Goal: Task Accomplishment & Management: Use online tool/utility

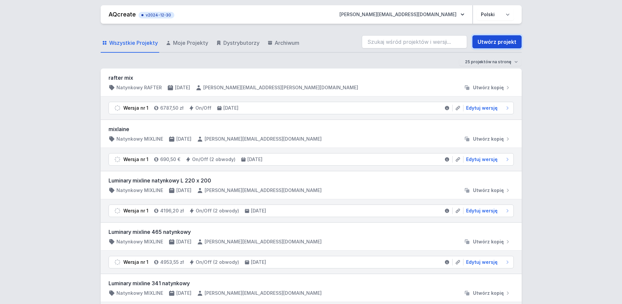
click at [489, 42] on link "Utwórz projekt" at bounding box center [497, 41] width 49 height 13
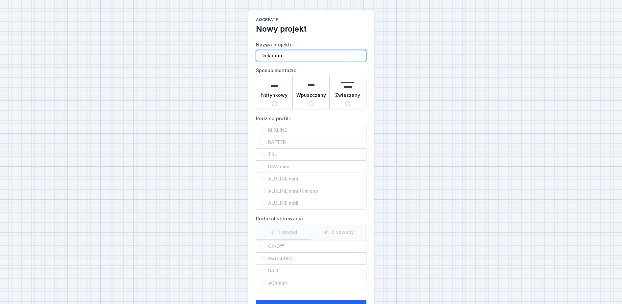
paste input "Borzęcka"
type input "Dekorian Borzęcka"
click at [309, 92] on span "Wpuszczany" at bounding box center [312, 96] width 30 height 9
click at [309, 101] on input "Wpuszczany" at bounding box center [311, 103] width 5 height 5
radio input "true"
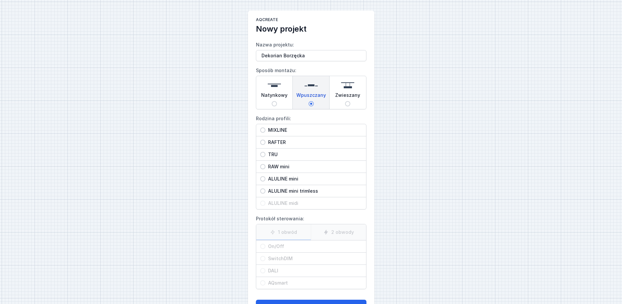
click at [282, 131] on span "MIXLINE" at bounding box center [314, 130] width 97 height 7
click at [266, 131] on input "MIXLINE" at bounding box center [262, 129] width 5 height 5
radio input "true"
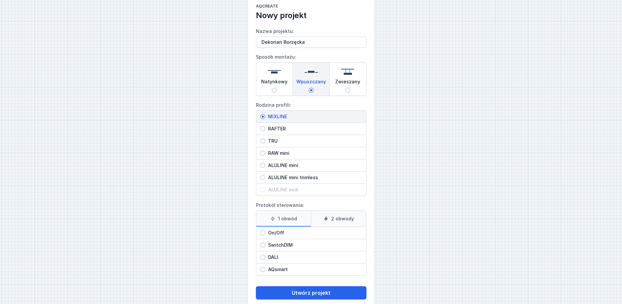
scroll to position [26, 0]
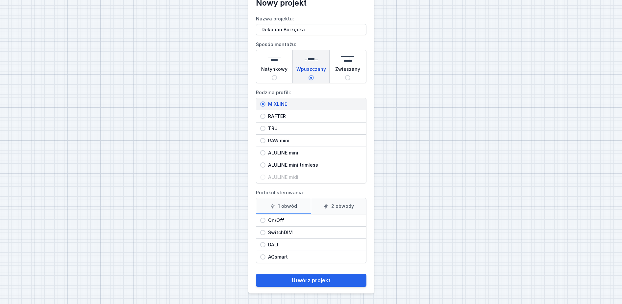
click at [279, 222] on span "On/Off" at bounding box center [314, 220] width 97 height 7
click at [266, 222] on input "On/Off" at bounding box center [262, 220] width 5 height 5
radio input "true"
click at [290, 203] on label "1 obwód" at bounding box center [283, 206] width 55 height 16
click at [0, 0] on input "1 obwód" at bounding box center [0, 0] width 0 height 0
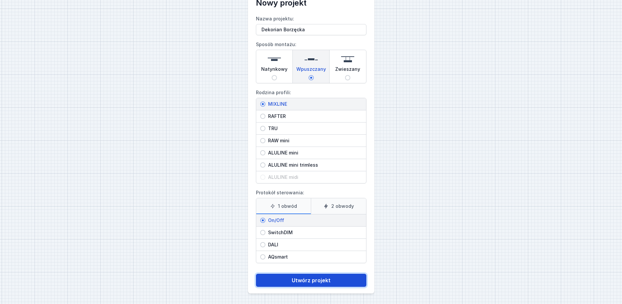
click at [328, 275] on button "Utwórz projekt" at bounding box center [311, 280] width 111 height 13
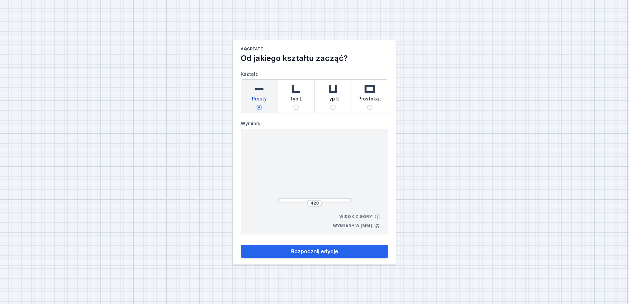
click at [305, 103] on div "Typ L" at bounding box center [296, 96] width 37 height 33
click at [299, 105] on input "Typ L" at bounding box center [295, 107] width 5 height 5
radio input "true"
click at [313, 203] on input "440" at bounding box center [314, 202] width 11 height 5
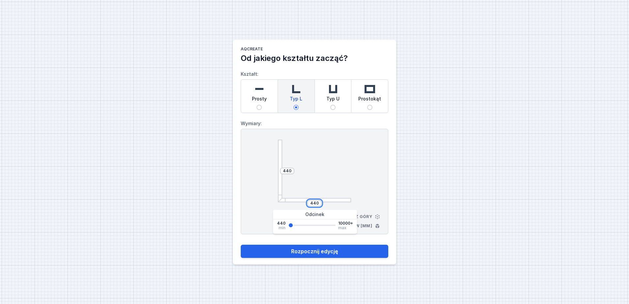
click at [313, 203] on input "440" at bounding box center [314, 202] width 11 height 5
type input "315"
click at [320, 201] on div "315" at bounding box center [314, 203] width 14 height 7
drag, startPoint x: 318, startPoint y: 202, endPoint x: 297, endPoint y: 201, distance: 21.7
click at [297, 201] on div "315" at bounding box center [314, 203] width 73 height 7
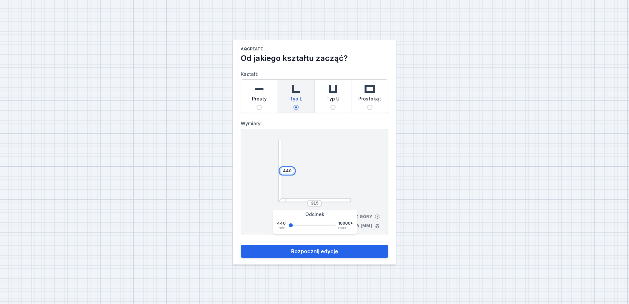
click at [291, 172] on input "440" at bounding box center [287, 170] width 11 height 5
type input "3150"
click at [316, 204] on input "315" at bounding box center [314, 202] width 11 height 5
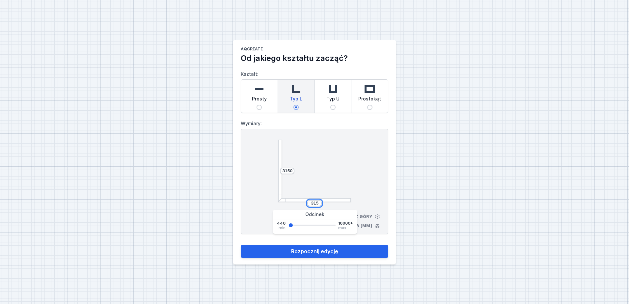
click at [316, 204] on input "315" at bounding box center [314, 202] width 11 height 5
type input "1800"
click at [241, 245] on button "Rozpocznij edycję" at bounding box center [314, 251] width 147 height 13
type input "1800"
select select "3000"
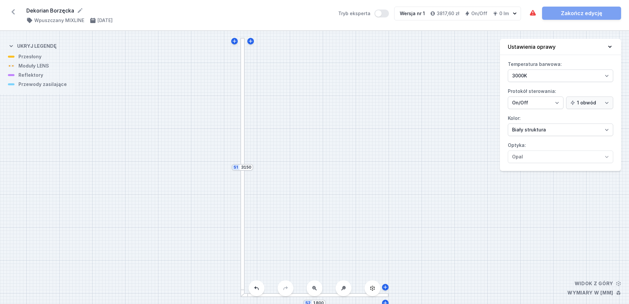
click at [243, 90] on div at bounding box center [242, 102] width 4 height 129
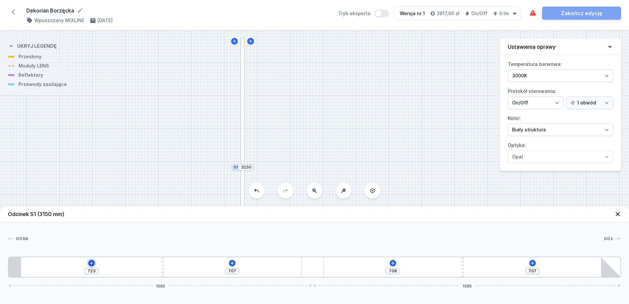
click at [89, 261] on icon at bounding box center [91, 262] width 5 height 5
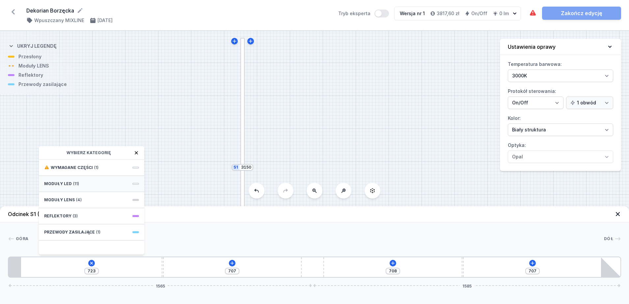
click at [81, 181] on div "Moduły LED (11)" at bounding box center [91, 184] width 105 height 16
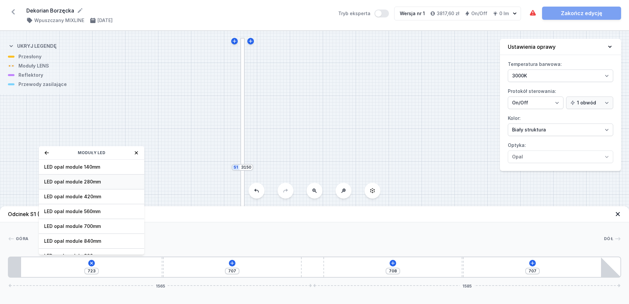
click at [90, 182] on span "LED opal module 280mm" at bounding box center [91, 181] width 95 height 7
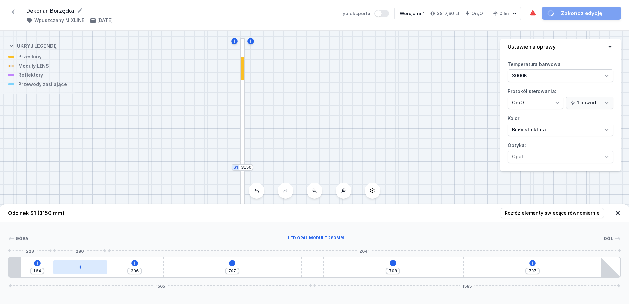
type input "279"
drag, startPoint x: 44, startPoint y: 266, endPoint x: 81, endPoint y: 266, distance: 37.5
click at [81, 266] on div at bounding box center [80, 267] width 54 height 14
click at [87, 270] on div at bounding box center [80, 267] width 54 height 14
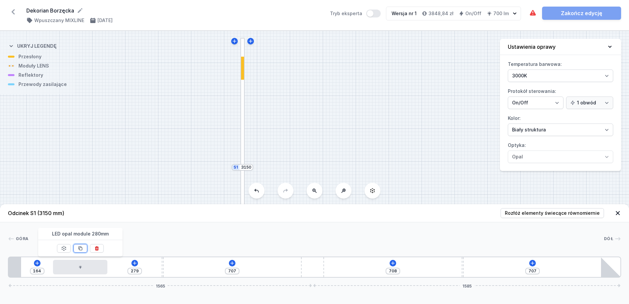
click at [80, 248] on icon at bounding box center [80, 248] width 5 height 5
type input "147"
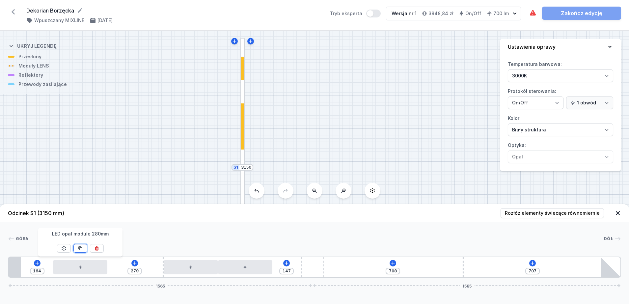
click at [80, 248] on icon at bounding box center [80, 248] width 5 height 5
type input "487"
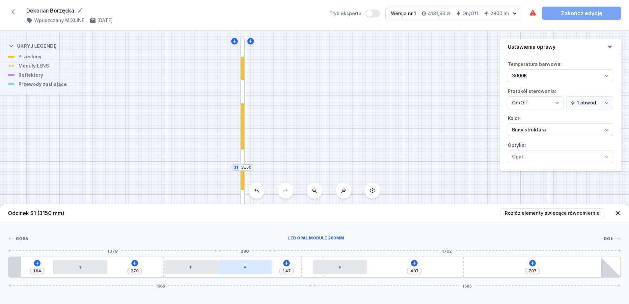
click at [240, 268] on div at bounding box center [245, 267] width 54 height 14
click at [260, 245] on button at bounding box center [261, 248] width 14 height 9
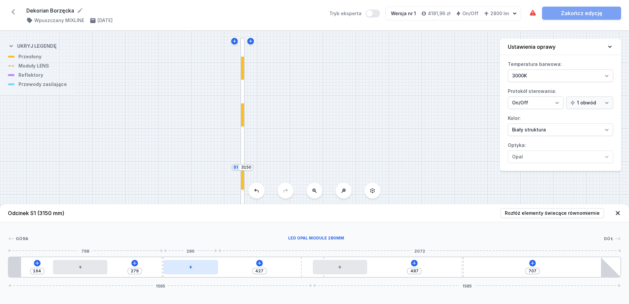
click at [195, 264] on div at bounding box center [191, 267] width 54 height 14
click at [210, 249] on button at bounding box center [207, 248] width 14 height 9
type input "707"
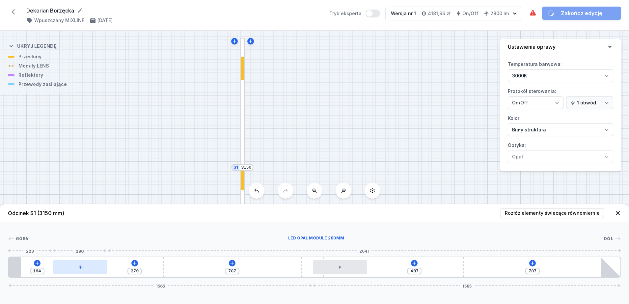
click at [90, 266] on div at bounding box center [80, 267] width 54 height 14
click at [99, 248] on button at bounding box center [97, 248] width 14 height 9
type input "723"
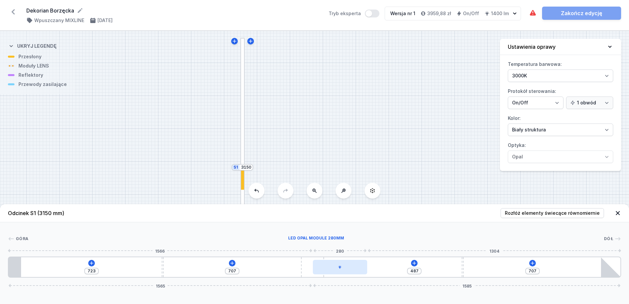
click at [335, 270] on div at bounding box center [340, 267] width 54 height 14
click at [356, 248] on icon at bounding box center [356, 248] width 4 height 4
type input "708"
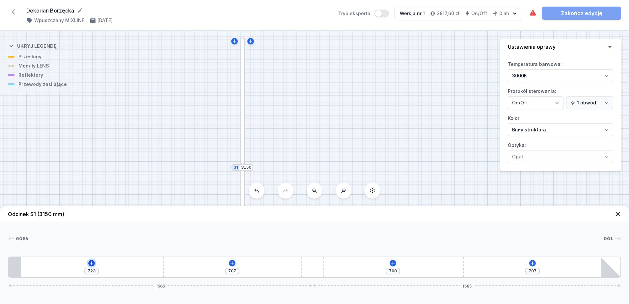
click at [91, 264] on icon at bounding box center [92, 263] width 4 height 4
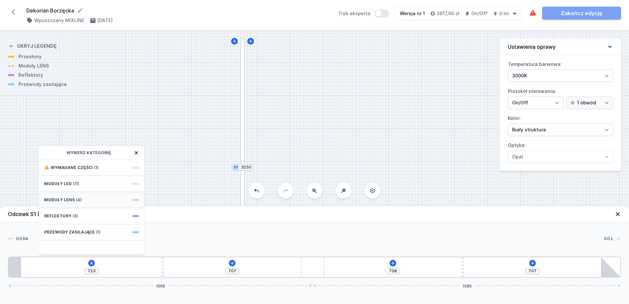
click at [78, 200] on span "(4)" at bounding box center [79, 199] width 6 height 5
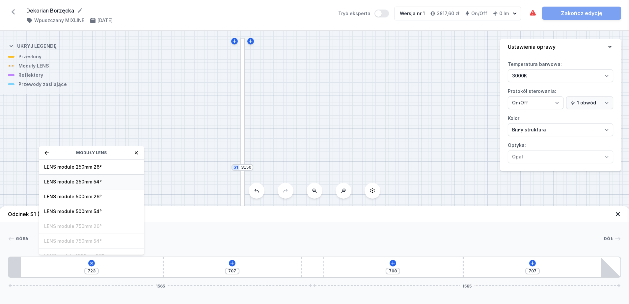
click at [112, 180] on span "LENS module 250mm 54°" at bounding box center [91, 181] width 95 height 7
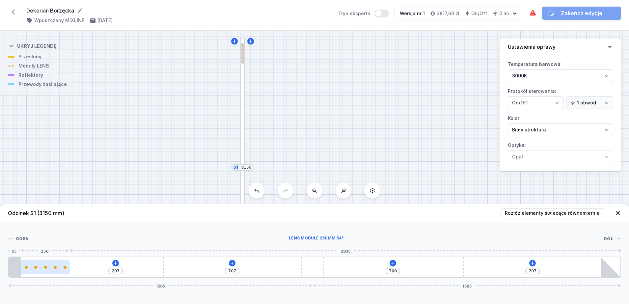
type input "149"
type input "584"
type input "606"
type input "567"
type input "623"
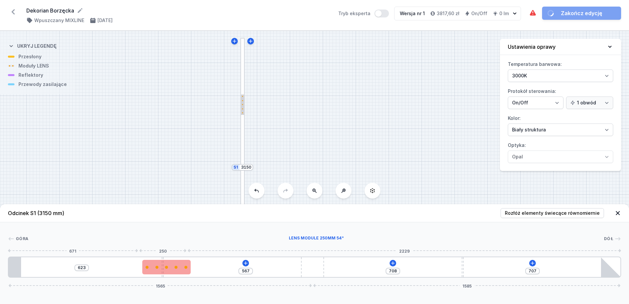
type input "554"
type input "636"
type input "541"
type input "649"
type input "524"
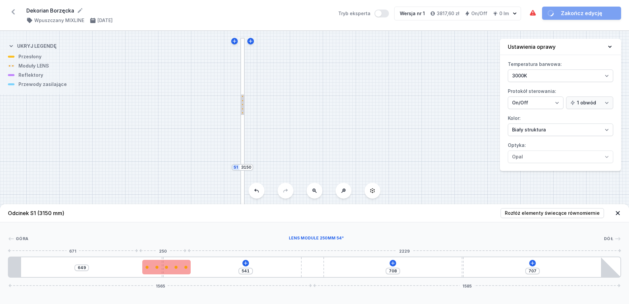
type input "666"
type input "523"
type input "667"
type input "516"
type input "674"
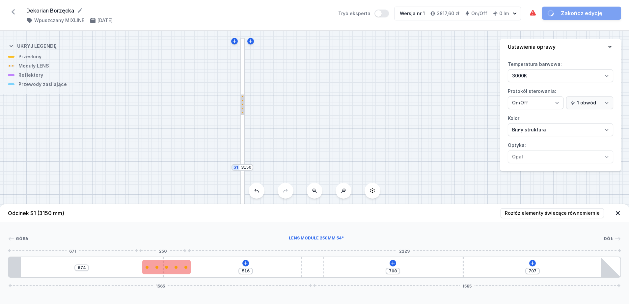
type input "514"
type input "676"
type input "513"
type input "677"
type input "511"
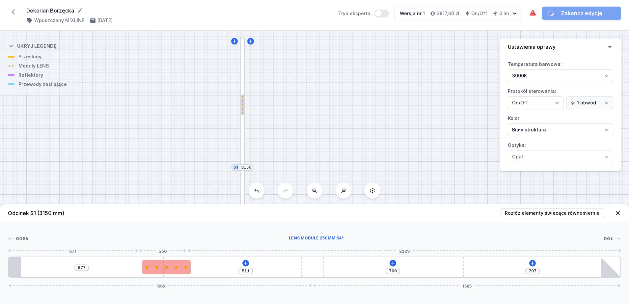
type input "679"
type input "508"
type input "682"
type input "506"
type input "684"
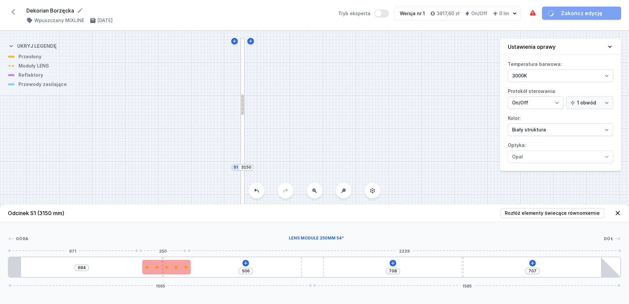
type input "501"
type input "689"
type input "457"
drag, startPoint x: 55, startPoint y: 266, endPoint x: 207, endPoint y: 271, distance: 152.1
drag, startPoint x: 200, startPoint y: 267, endPoint x: 208, endPoint y: 263, distance: 9.3
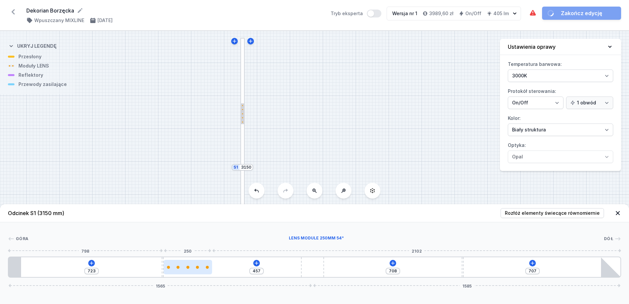
click at [200, 267] on div at bounding box center [188, 267] width 48 height 3
click at [191, 269] on div at bounding box center [188, 267] width 48 height 14
select select "1604"
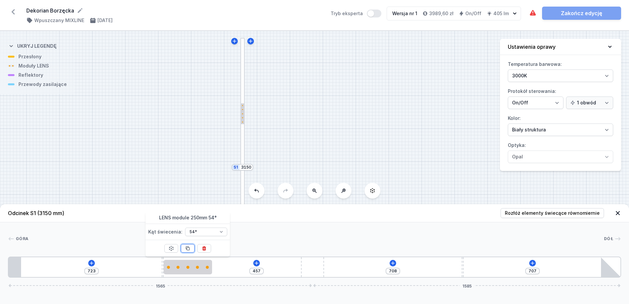
click at [189, 249] on icon at bounding box center [188, 249] width 4 height 4
type input "207"
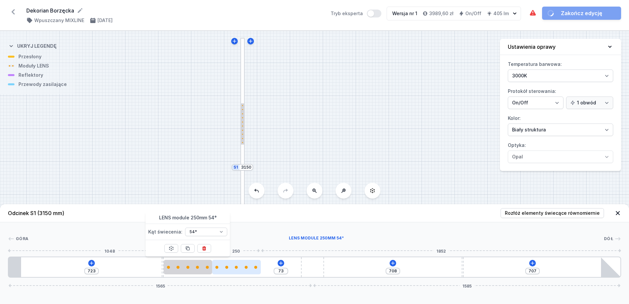
type input "458"
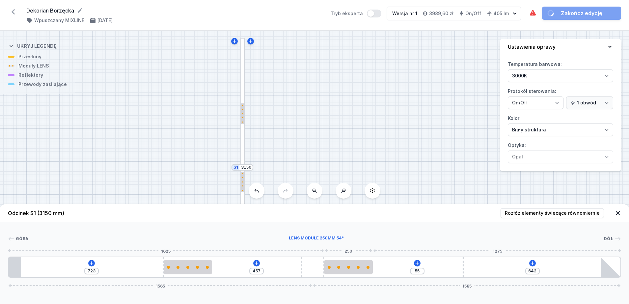
type input "632"
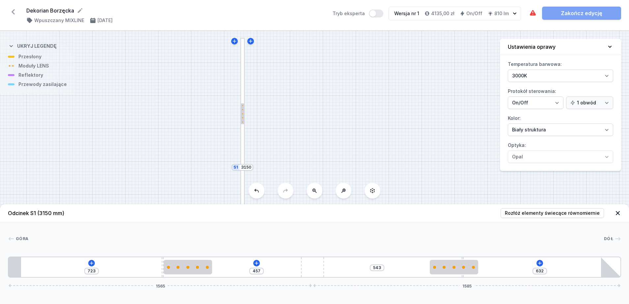
drag, startPoint x: 229, startPoint y: 273, endPoint x: 456, endPoint y: 276, distance: 226.5
click at [254, 261] on icon at bounding box center [256, 262] width 5 height 5
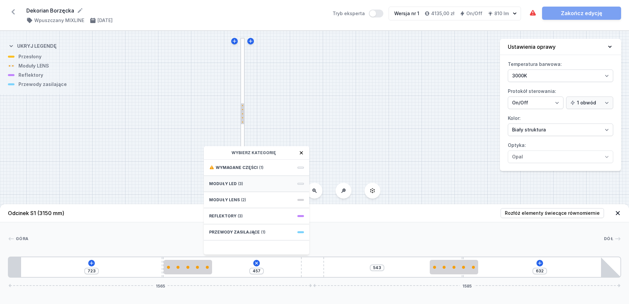
click at [243, 182] on div "Moduły LED (3)" at bounding box center [256, 184] width 105 height 16
click at [260, 184] on span "LED opal module 280mm" at bounding box center [256, 181] width 95 height 7
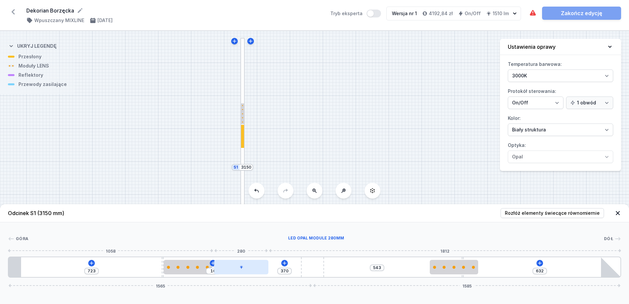
type input "457"
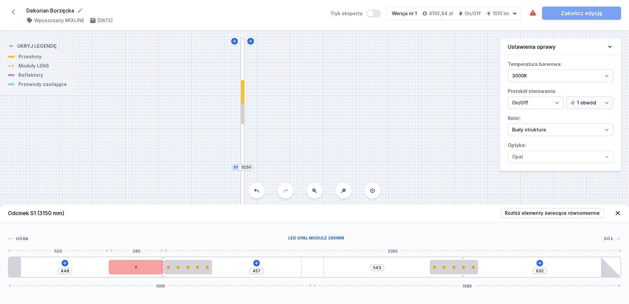
drag, startPoint x: 234, startPoint y: 269, endPoint x: 127, endPoint y: 270, distance: 107.6
click at [127, 270] on div at bounding box center [136, 267] width 54 height 14
drag, startPoint x: 139, startPoint y: 270, endPoint x: 88, endPoint y: 268, distance: 51.0
click at [109, 269] on div at bounding box center [136, 267] width 54 height 14
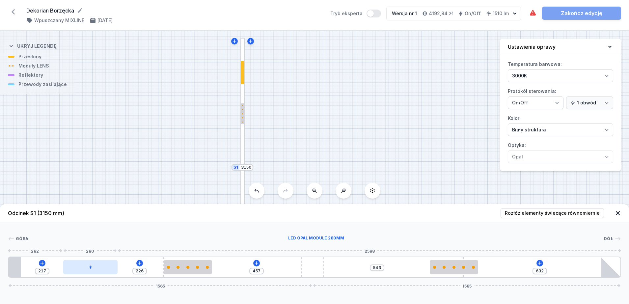
click at [88, 268] on div at bounding box center [90, 267] width 54 height 14
drag, startPoint x: 86, startPoint y: 275, endPoint x: 77, endPoint y: 272, distance: 9.1
click at [77, 272] on div "217 226 457 543 632 1565 1585" at bounding box center [314, 266] width 613 height 21
type input "226"
type input "217"
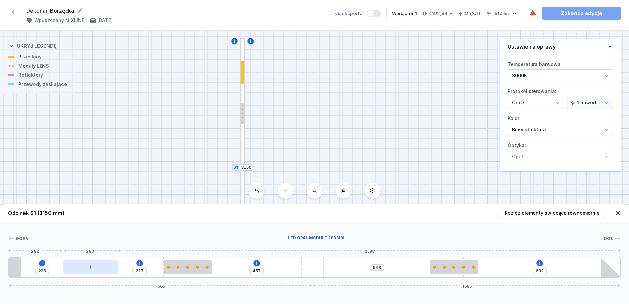
type input "180"
type input "263"
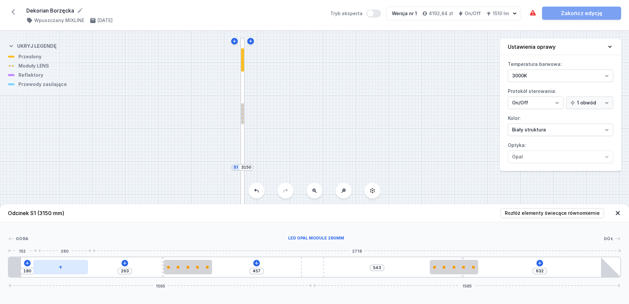
type input "45"
type input "398"
type input "43"
type input "400"
type input "42"
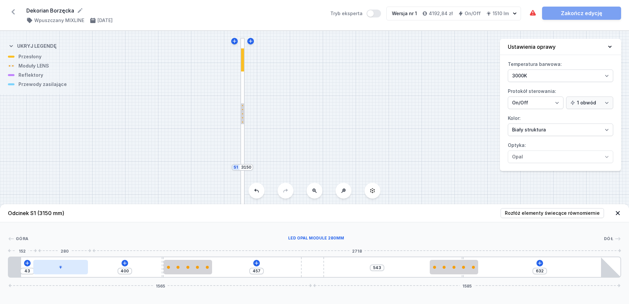
type input "401"
type input "39"
drag, startPoint x: 91, startPoint y: 272, endPoint x: 42, endPoint y: 270, distance: 48.1
click at [44, 271] on div at bounding box center [60, 267] width 54 height 14
click at [54, 266] on div at bounding box center [40, 267] width 54 height 14
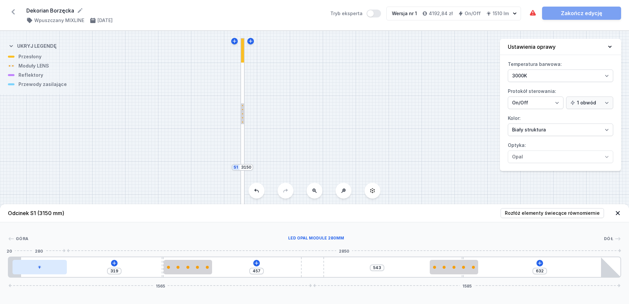
drag, startPoint x: 53, startPoint y: 267, endPoint x: 82, endPoint y: 268, distance: 29.6
click at [67, 268] on div at bounding box center [40, 267] width 54 height 14
type input "317"
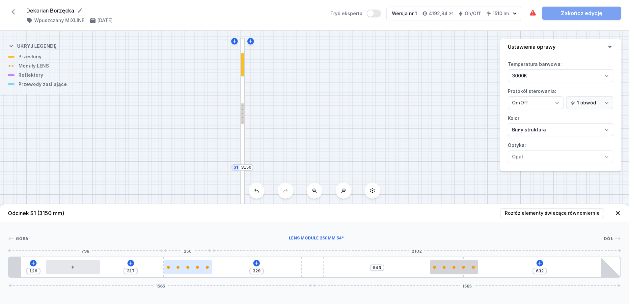
drag, startPoint x: 181, startPoint y: 267, endPoint x: 225, endPoint y: 269, distance: 43.8
click at [212, 269] on div at bounding box center [188, 267] width 48 height 14
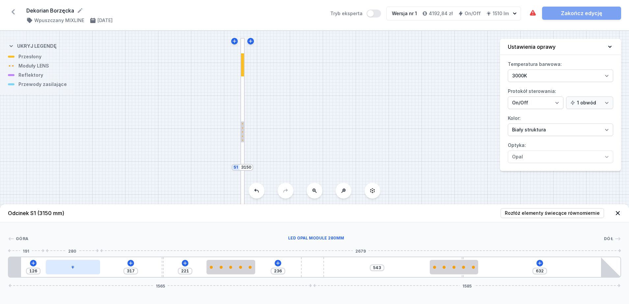
click at [73, 272] on div at bounding box center [73, 267] width 54 height 14
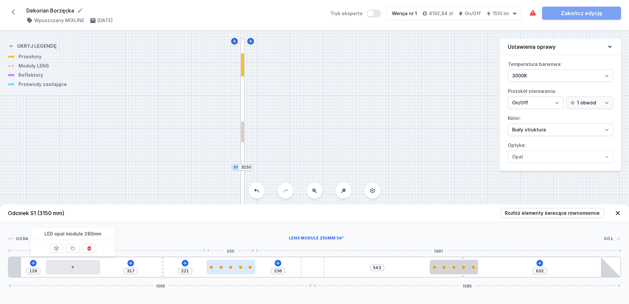
type input "85"
type input "372"
type input "63"
type input "394"
type input "40"
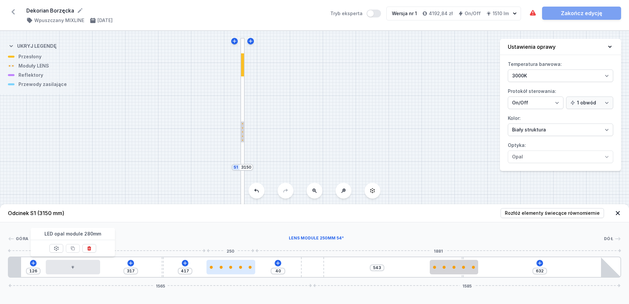
drag, startPoint x: 240, startPoint y: 266, endPoint x: 252, endPoint y: 268, distance: 12.2
click at [252, 268] on div at bounding box center [230, 267] width 48 height 3
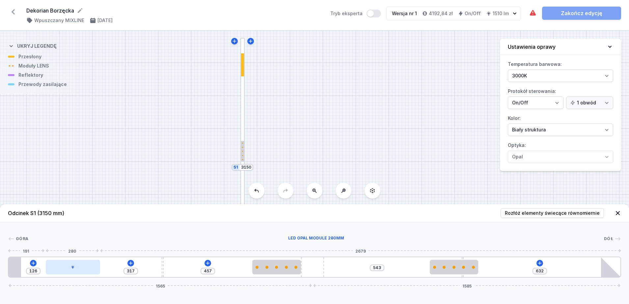
click at [65, 272] on div at bounding box center [73, 267] width 54 height 14
click at [87, 268] on div at bounding box center [73, 267] width 54 height 14
click at [208, 262] on icon at bounding box center [207, 262] width 5 height 5
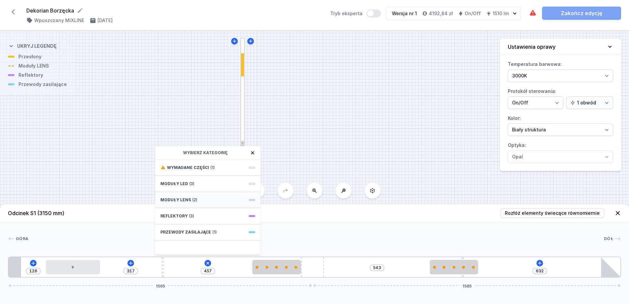
click at [198, 200] on div "Moduły LENS (2)" at bounding box center [207, 200] width 105 height 16
click at [203, 182] on span "LENS module 250mm 54°" at bounding box center [207, 181] width 95 height 7
type input "207"
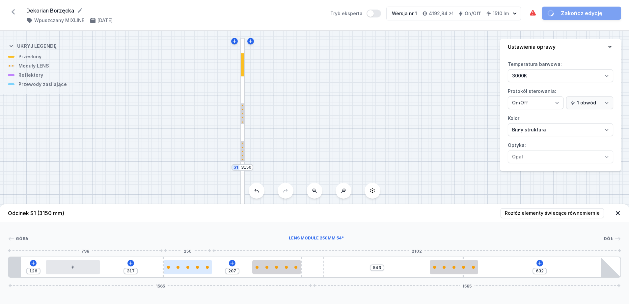
click at [207, 269] on div at bounding box center [188, 267] width 48 height 14
select select "1604"
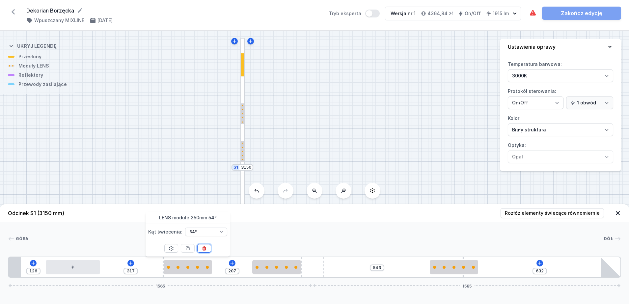
drag, startPoint x: 205, startPoint y: 248, endPoint x: 190, endPoint y: 265, distance: 22.9
click at [205, 248] on icon at bounding box center [203, 248] width 5 height 5
click at [210, 264] on icon at bounding box center [207, 262] width 5 height 5
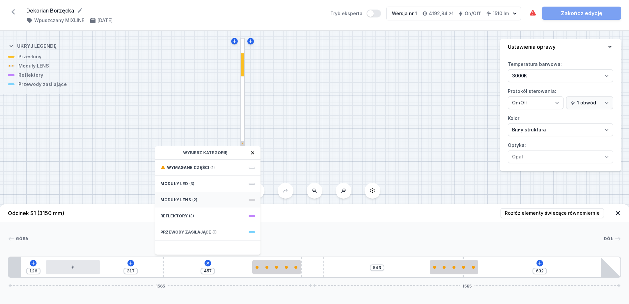
click at [194, 198] on span "(2)" at bounding box center [194, 199] width 5 height 5
click at [202, 181] on span "LENS module 250mm 54°" at bounding box center [207, 181] width 95 height 7
type input "207"
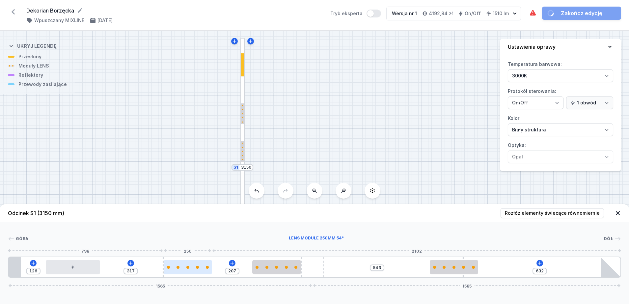
click at [195, 270] on div at bounding box center [188, 267] width 48 height 14
select select "1604"
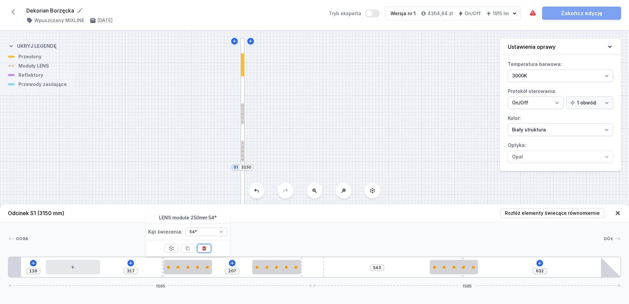
click at [207, 250] on button at bounding box center [204, 248] width 14 height 9
click at [211, 264] on button at bounding box center [207, 263] width 7 height 7
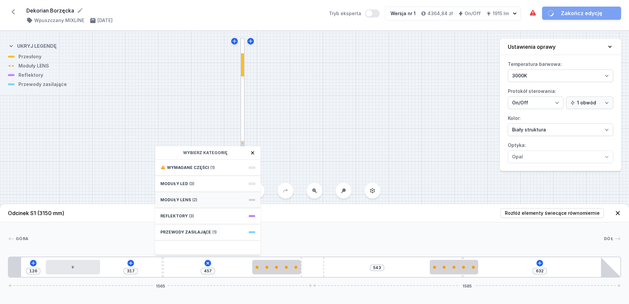
click at [198, 203] on div "Moduły LENS (2)" at bounding box center [207, 200] width 105 height 16
click at [163, 153] on icon at bounding box center [163, 153] width 4 height 4
click at [190, 187] on div "Moduły LED (3)" at bounding box center [207, 184] width 105 height 16
click at [202, 182] on span "LED opal module 280mm" at bounding box center [207, 181] width 95 height 7
type input "177"
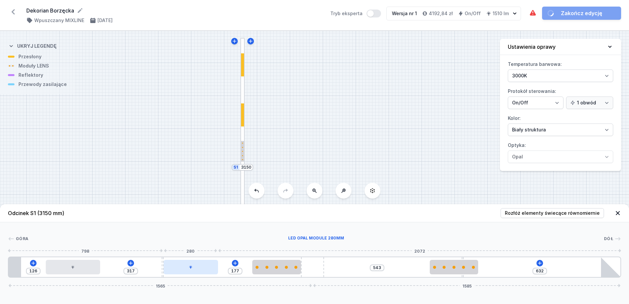
click at [207, 271] on div at bounding box center [191, 267] width 54 height 14
click at [348, 270] on div "126 317 177 543 632 1565 1585" at bounding box center [314, 266] width 613 height 21
click at [379, 268] on input "543" at bounding box center [377, 267] width 11 height 5
click at [449, 269] on div at bounding box center [454, 267] width 48 height 14
select select "1604"
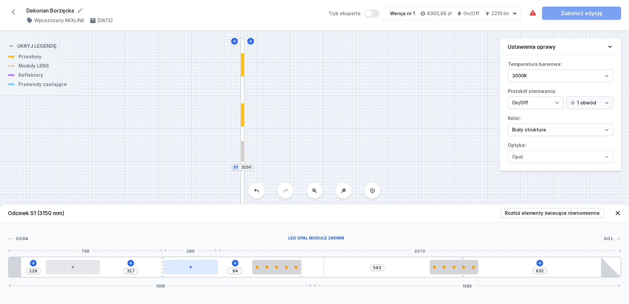
type input "10"
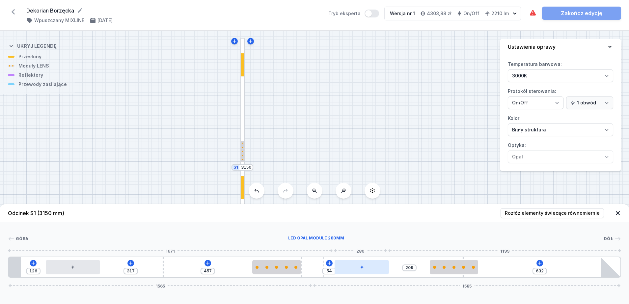
type input "207"
type input "56"
drag, startPoint x: 198, startPoint y: 271, endPoint x: 373, endPoint y: 269, distance: 175.4
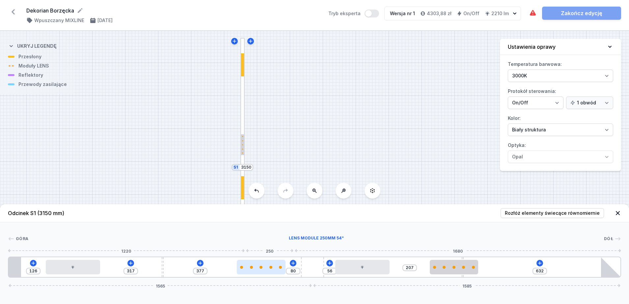
type input "324"
type input "133"
type input "270"
type input "187"
type input "218"
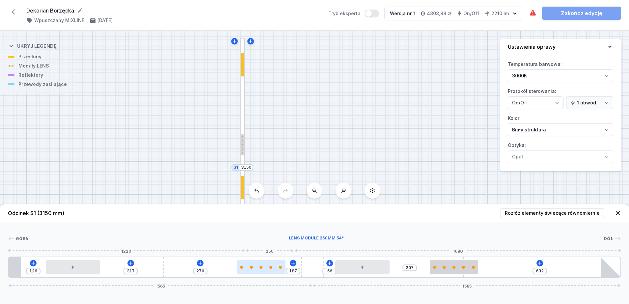
type input "239"
type input "170"
type input "287"
type input "119"
type input "338"
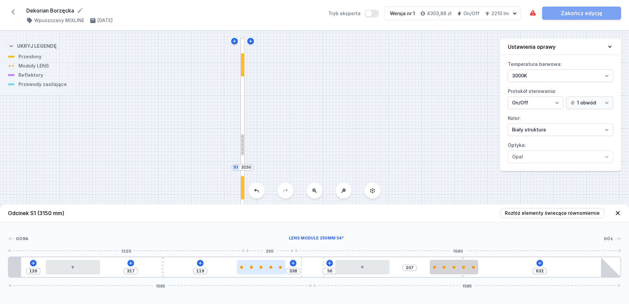
type input "100"
type input "457"
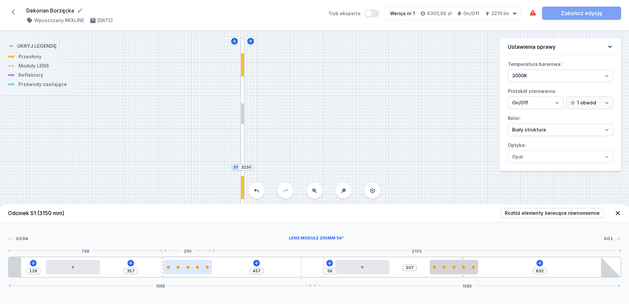
drag, startPoint x: 277, startPoint y: 272, endPoint x: 182, endPoint y: 273, distance: 95.5
click at [182, 273] on div at bounding box center [188, 267] width 48 height 14
click at [161, 275] on div "126 317 457 56 207 632 1565 1585" at bounding box center [314, 266] width 613 height 21
type input "229"
type input "88"
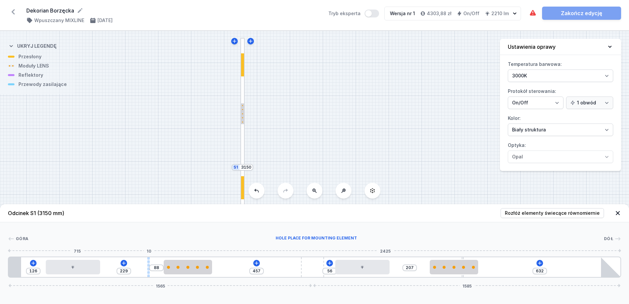
type input "214"
type input "103"
type input "204"
type input "113"
type input "194"
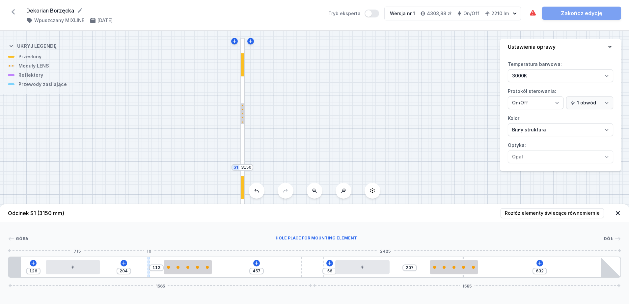
type input "123"
type input "181"
type input "136"
type input "171"
type input "146"
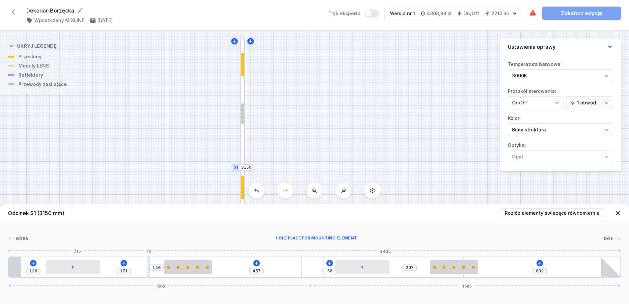
type input "169"
type input "148"
type input "166"
type input "151"
type input "156"
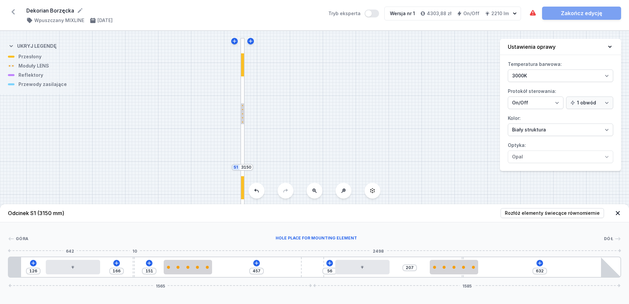
type input "161"
type input "146"
type input "171"
type input "143"
type input "174"
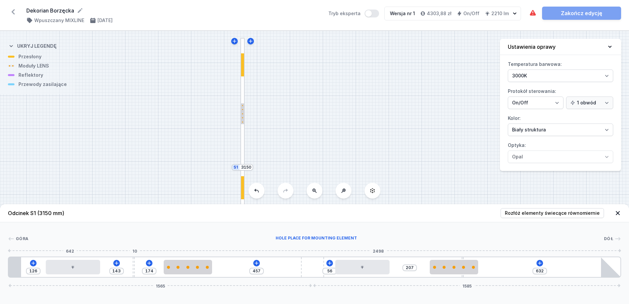
type input "141"
type input "176"
type input "139"
type input "178"
type input "138"
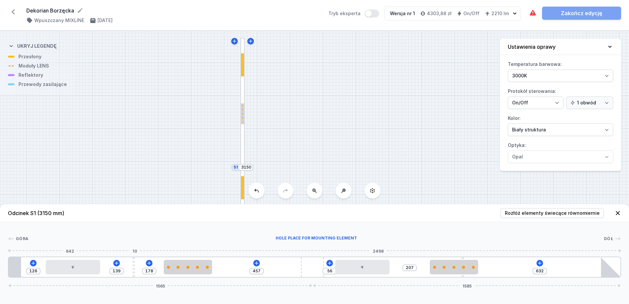
type input "179"
type input "133"
type input "184"
type input "129"
type input "188"
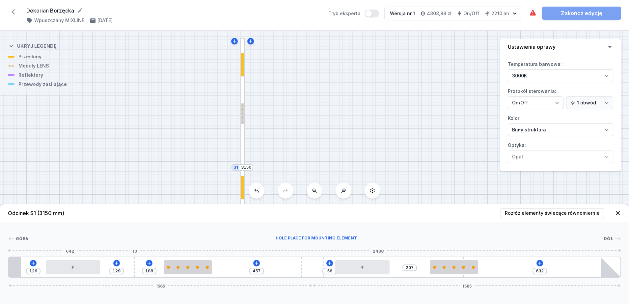
drag, startPoint x: 163, startPoint y: 274, endPoint x: 129, endPoint y: 272, distance: 34.0
click at [133, 272] on div at bounding box center [134, 267] width 2 height 20
type input "124"
type input "193"
type input "495"
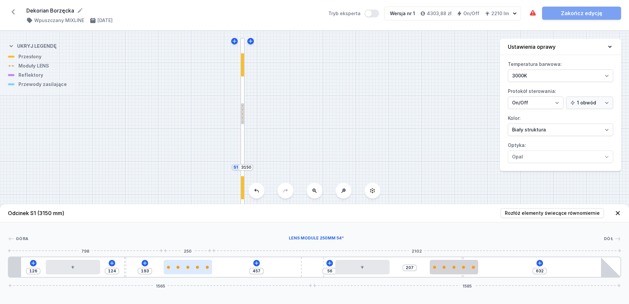
type input "155"
type input "565"
type input "85"
type input "568"
type input "82"
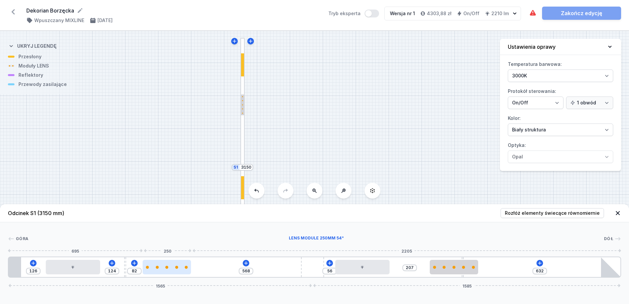
drag, startPoint x: 178, startPoint y: 269, endPoint x: 155, endPoint y: 269, distance: 22.4
click at [155, 269] on div at bounding box center [167, 267] width 48 height 14
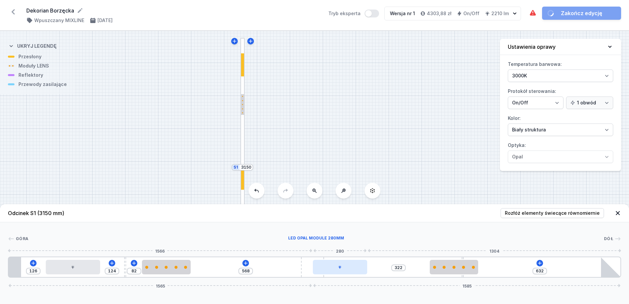
type input "543"
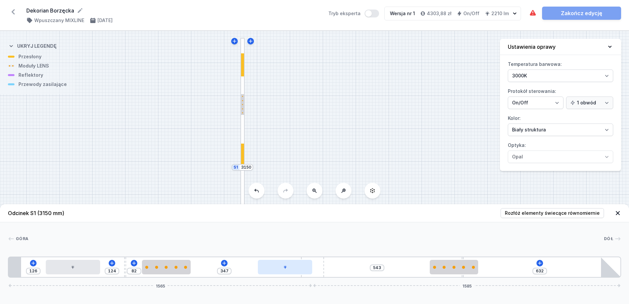
drag, startPoint x: 357, startPoint y: 272, endPoint x: 279, endPoint y: 273, distance: 78.0
click at [279, 273] on div at bounding box center [285, 267] width 54 height 14
drag, startPoint x: 322, startPoint y: 274, endPoint x: 347, endPoint y: 274, distance: 24.4
click at [347, 274] on div "126 124 82 347 543 601 1596 1554" at bounding box center [314, 266] width 613 height 21
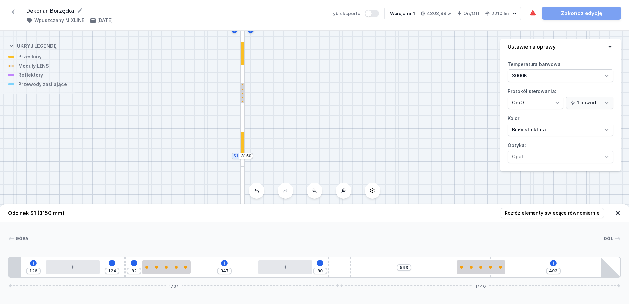
type input "486"
type input "87"
type input "474"
type input "99"
type input "431"
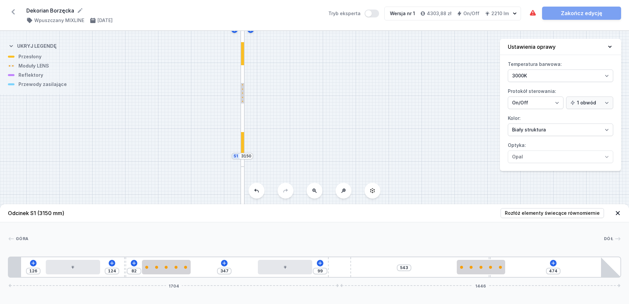
type input "142"
type input "403"
type input "170"
type input "390"
type input "183"
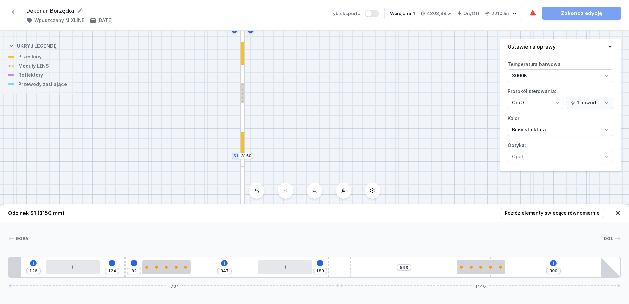
type input "373"
type input "200"
type input "355"
type input "218"
type input "348"
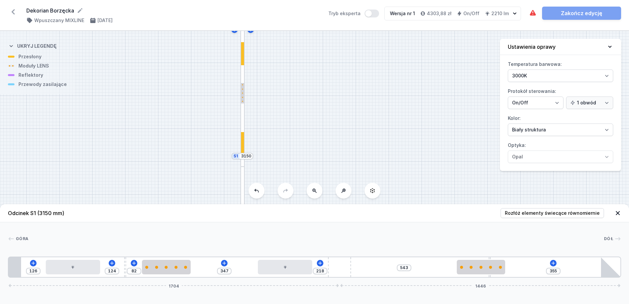
type input "225"
type input "332"
type input "241"
type input "317"
type input "256"
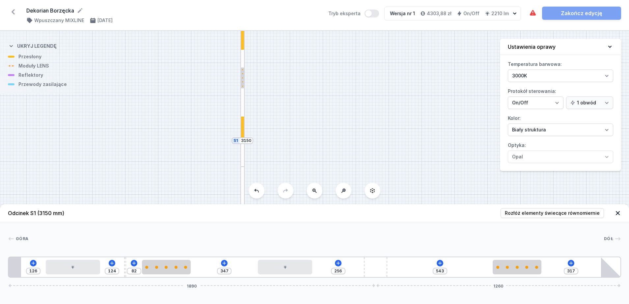
type input "307"
type input "266"
type input "294"
type input "279"
type input "290"
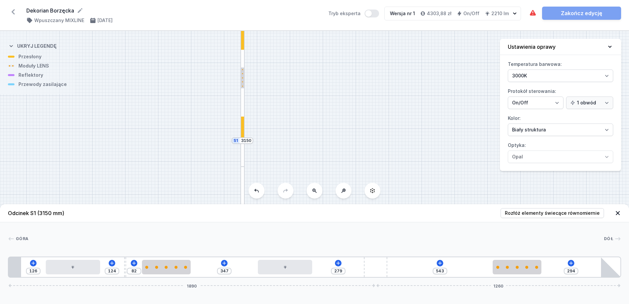
type input "283"
drag, startPoint x: 325, startPoint y: 273, endPoint x: 405, endPoint y: 271, distance: 80.0
click at [405, 271] on div "126 124 82 347 283 543 290 1907 1243" at bounding box center [314, 266] width 613 height 21
type input "382"
type input "191"
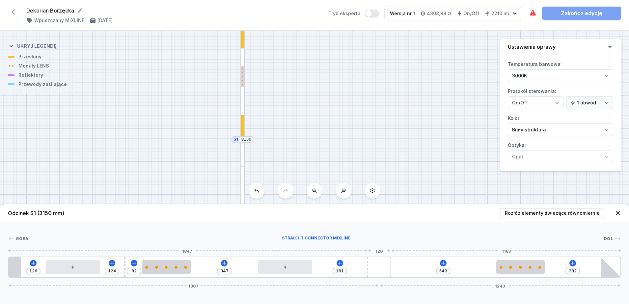
type input "354"
type input "219"
type input "343"
type input "230"
type input "328"
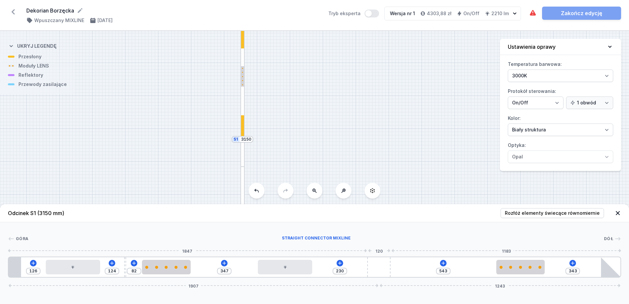
type input "245"
type input "303"
type input "270"
type input "288"
type input "285"
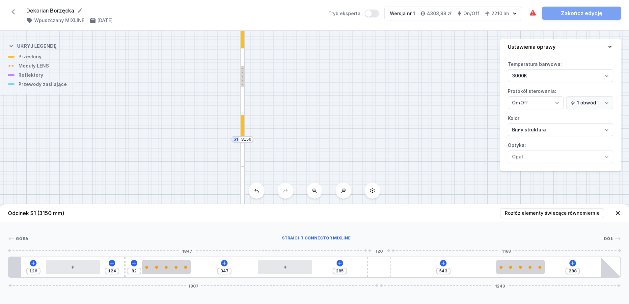
type input "263"
type input "310"
type input "251"
type input "322"
type input "248"
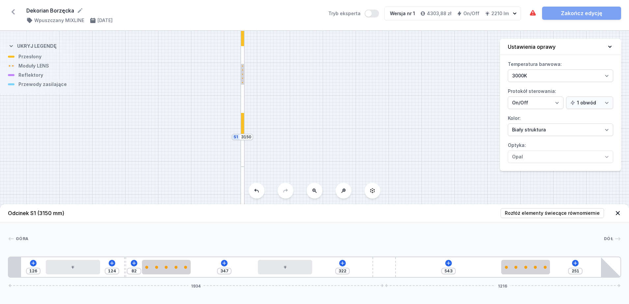
type input "325"
type input "246"
type input "327"
type input "245"
type input "328"
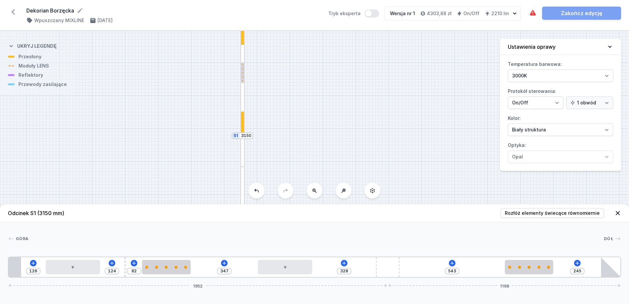
type input "243"
type input "330"
type input "233"
type input "340"
type input "188"
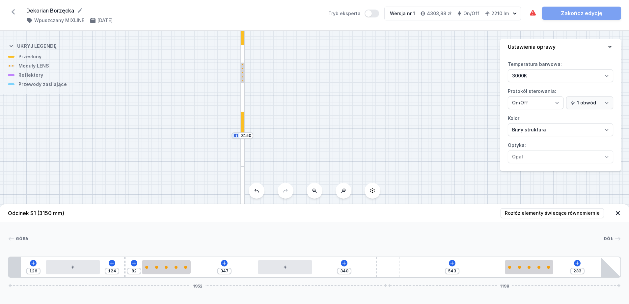
type input "385"
type input "180"
type input "393"
type input "177"
type input "396"
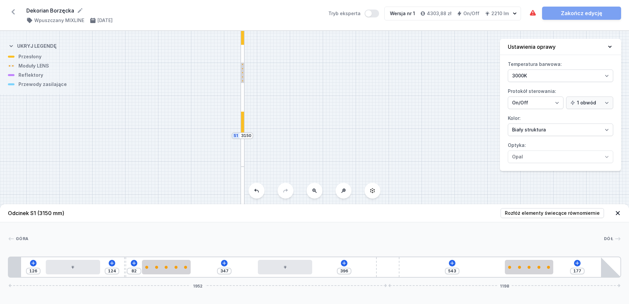
type input "175"
type input "398"
type input "165"
type input "408"
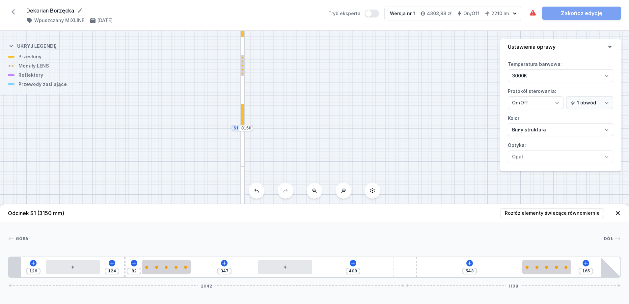
type input "145"
type input "428"
type input "134"
type input "439"
type input "125"
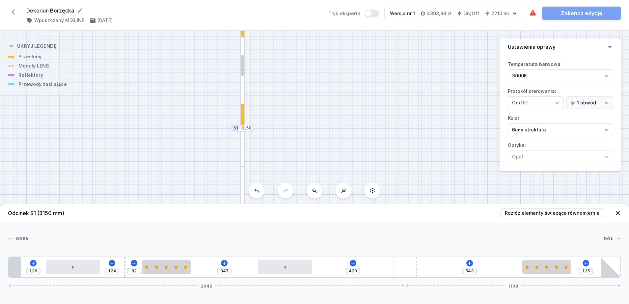
type input "448"
drag, startPoint x: 388, startPoint y: 271, endPoint x: 439, endPoint y: 271, distance: 51.0
click at [439, 271] on div "126 124 82 347 448 543 125 2042 1108" at bounding box center [314, 266] width 613 height 21
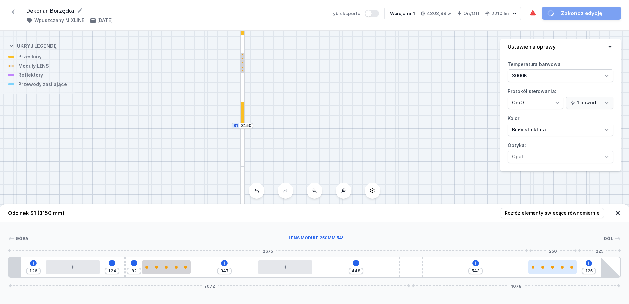
type input "205"
type input "463"
type input "323"
type input "345"
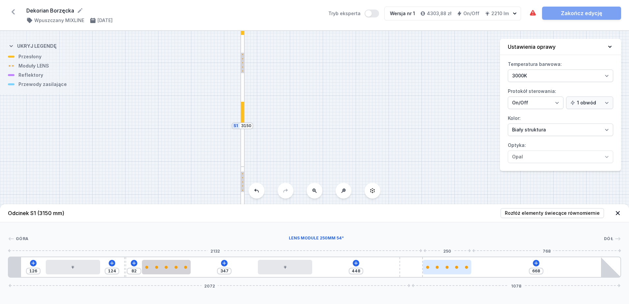
drag, startPoint x: 550, startPoint y: 268, endPoint x: 461, endPoint y: 269, distance: 89.2
click at [461, 269] on div at bounding box center [447, 267] width 48 height 14
click at [538, 266] on div "126 124 82 347 448 668 2072 1078" at bounding box center [314, 266] width 613 height 21
click at [537, 264] on icon at bounding box center [535, 262] width 5 height 5
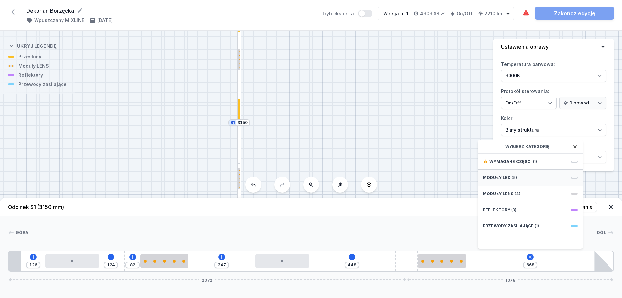
click at [510, 185] on div "Moduły LED (5)" at bounding box center [530, 178] width 105 height 16
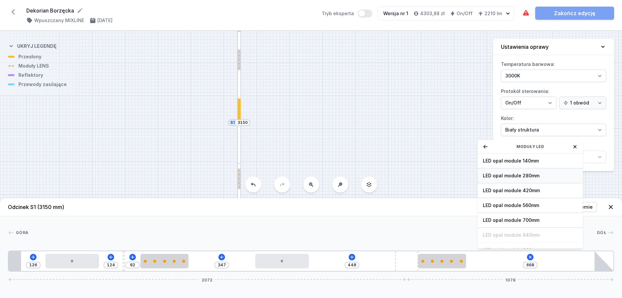
click at [516, 179] on span "LED opal module 280mm" at bounding box center [530, 175] width 95 height 7
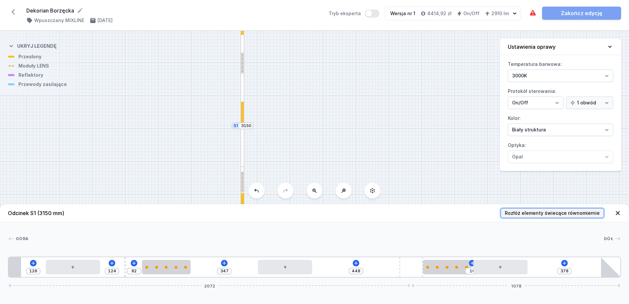
click at [535, 213] on span "Rozłóż elementy świecące równomiernie" at bounding box center [552, 213] width 95 height 7
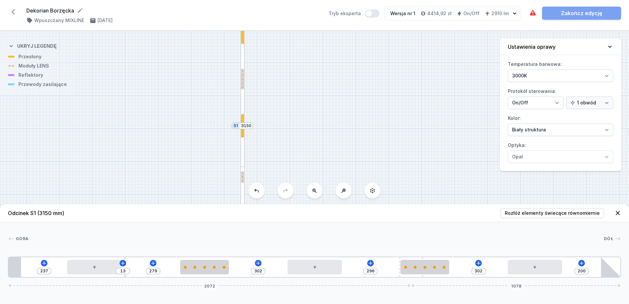
click at [405, 277] on div "237 13 279 302 296 302 200 2072 1078" at bounding box center [314, 266] width 613 height 21
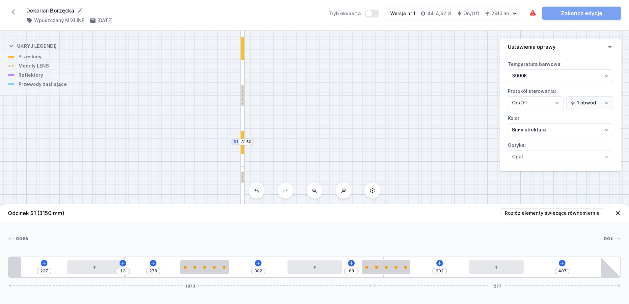
drag, startPoint x: 406, startPoint y: 275, endPoint x: 386, endPoint y: 275, distance: 20.7
click at [386, 275] on div "237 13 279 302 89 302 407 1873 1277" at bounding box center [314, 266] width 613 height 21
click at [520, 211] on span "Rozłóż elementy świecące równomiernie" at bounding box center [552, 213] width 95 height 7
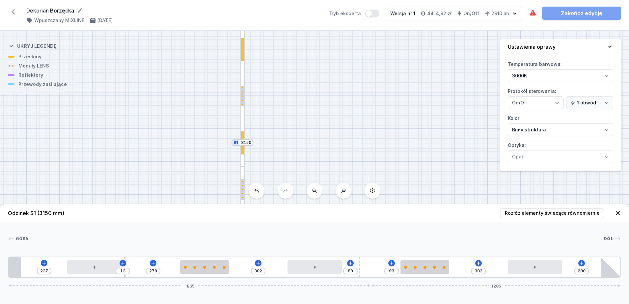
click at [261, 265] on div "237 13 279 302 89 93 302 200 1865 1285" at bounding box center [314, 266] width 613 height 21
click at [255, 262] on button at bounding box center [258, 263] width 7 height 7
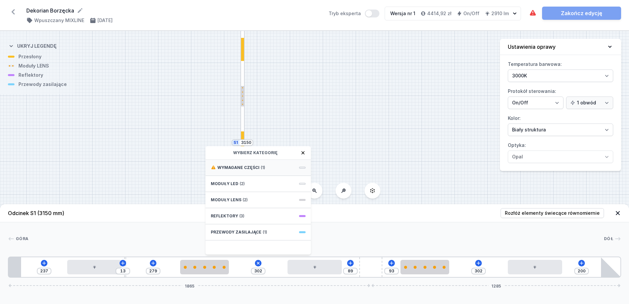
click at [255, 168] on span "Wymagane części" at bounding box center [238, 167] width 42 height 5
click at [248, 163] on div "Hole for power supply cable" at bounding box center [257, 167] width 105 height 15
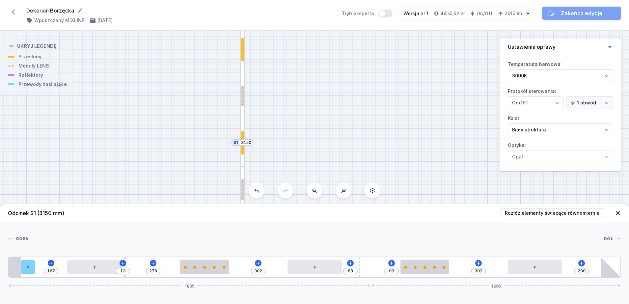
drag, startPoint x: 236, startPoint y: 268, endPoint x: 8, endPoint y: 266, distance: 228.1
click at [8, 266] on div "167 13 279 302 89 93 302 200 1865 1285" at bounding box center [314, 266] width 613 height 21
click at [301, 149] on div "S2 1800 S1 3150" at bounding box center [314, 167] width 629 height 273
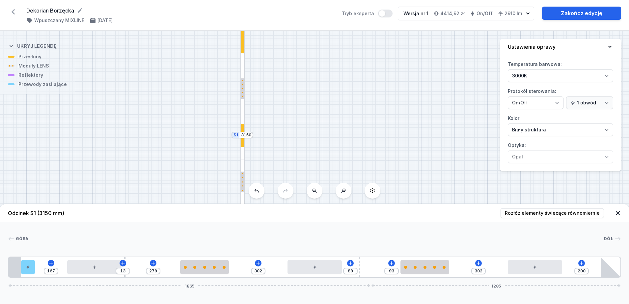
drag, startPoint x: 318, startPoint y: 148, endPoint x: 318, endPoint y: 128, distance: 20.1
click at [318, 128] on div "S2 1800 S1 3150" at bounding box center [314, 167] width 629 height 273
drag, startPoint x: 443, startPoint y: 154, endPoint x: 425, endPoint y: 82, distance: 73.8
click at [426, 83] on div "S2 1800 S1 3150" at bounding box center [314, 167] width 629 height 273
drag, startPoint x: 324, startPoint y: 131, endPoint x: 325, endPoint y: 97, distance: 33.9
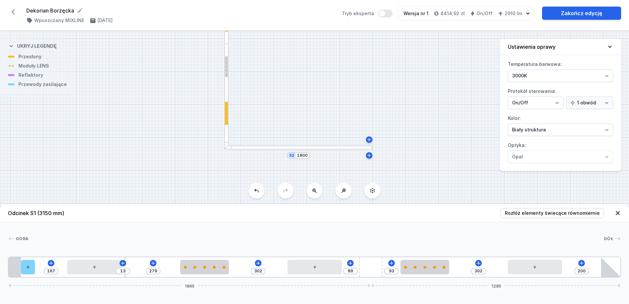
click at [325, 97] on div "S2 1800 S1 3150" at bounding box center [314, 167] width 629 height 273
click at [286, 146] on div at bounding box center [298, 146] width 148 height 4
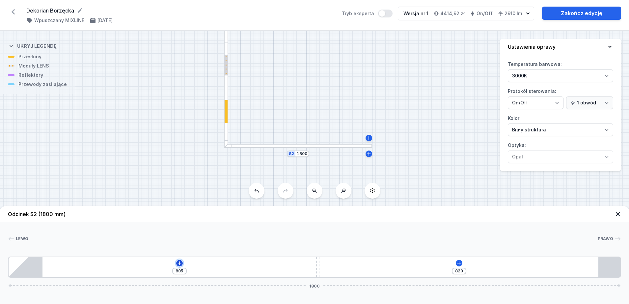
click at [177, 262] on icon at bounding box center [179, 262] width 5 height 5
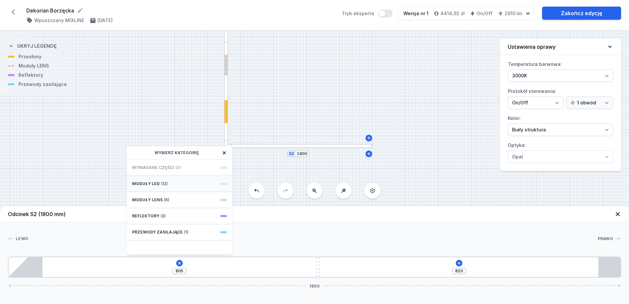
click at [162, 185] on span "(12)" at bounding box center [164, 183] width 7 height 5
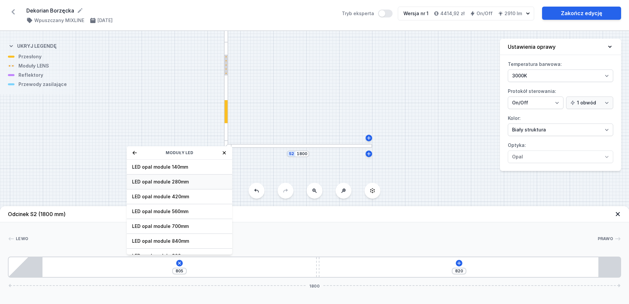
click at [173, 184] on span "LED opal module 280mm" at bounding box center [179, 181] width 95 height 7
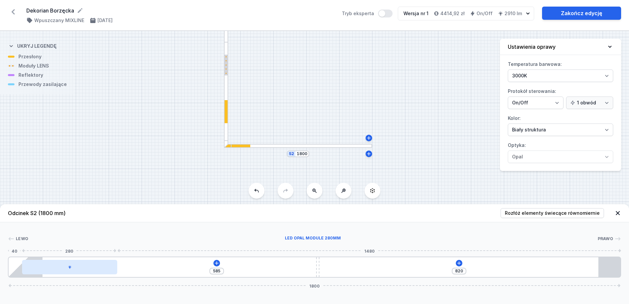
click at [81, 272] on div at bounding box center [69, 267] width 95 height 14
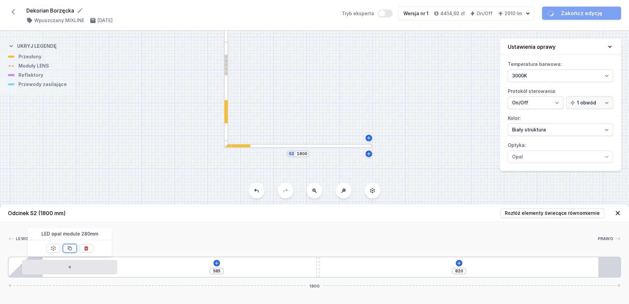
click at [71, 248] on icon at bounding box center [69, 248] width 5 height 5
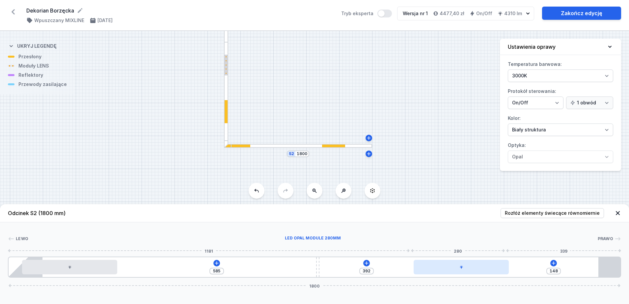
drag, startPoint x: 198, startPoint y: 268, endPoint x: 536, endPoint y: 264, distance: 337.7
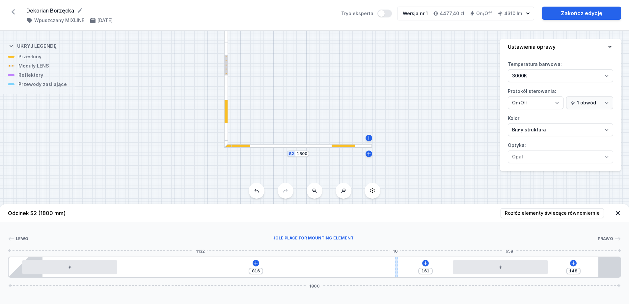
drag, startPoint x: 317, startPoint y: 268, endPoint x: 395, endPoint y: 267, distance: 78.7
click at [395, 267] on div at bounding box center [396, 267] width 3 height 20
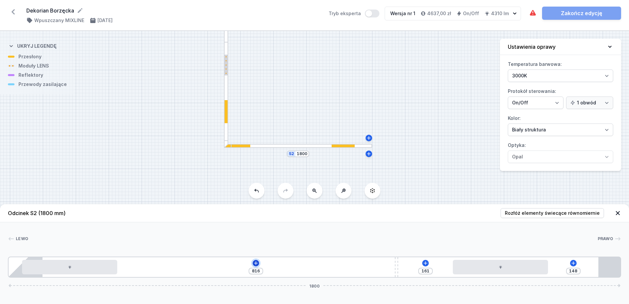
click at [256, 261] on icon at bounding box center [255, 262] width 5 height 5
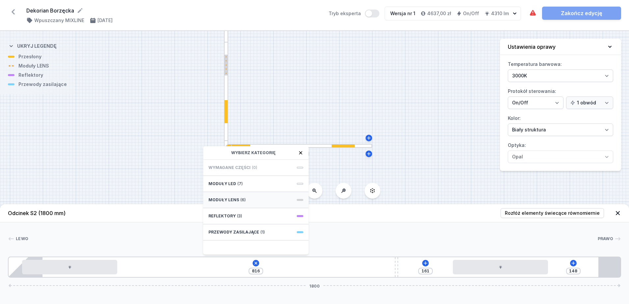
click at [243, 197] on span "(6)" at bounding box center [242, 199] width 5 height 5
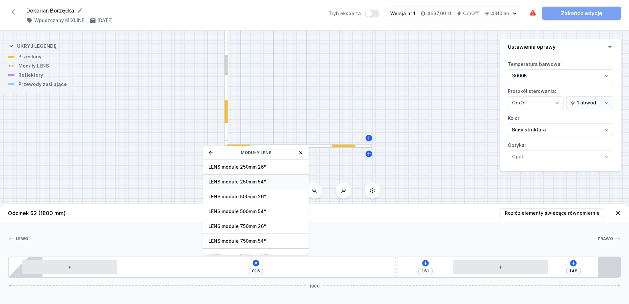
click at [252, 180] on span "LENS module 250mm 54°" at bounding box center [255, 181] width 95 height 7
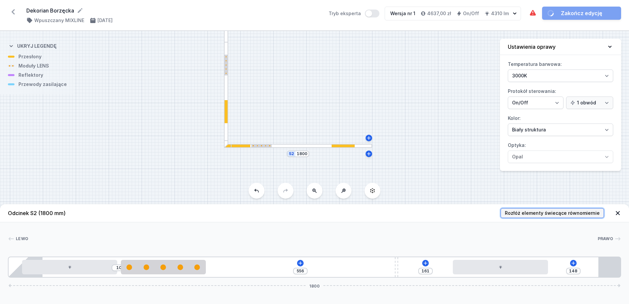
click at [523, 215] on span "Rozłóż elementy świecące równomiernie" at bounding box center [552, 213] width 95 height 7
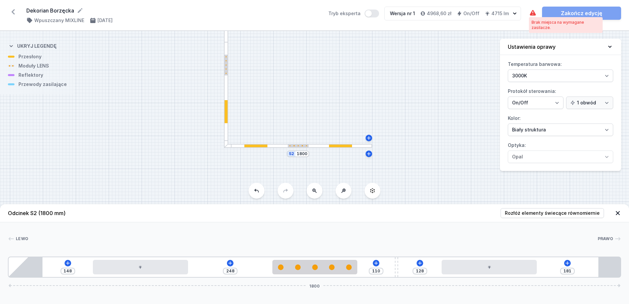
click at [533, 13] on icon at bounding box center [533, 13] width 6 height 6
drag, startPoint x: 394, startPoint y: 268, endPoint x: 439, endPoint y: 268, distance: 44.4
click at [439, 268] on div "148 248 236 2 181 1800" at bounding box center [314, 266] width 613 height 21
click at [227, 84] on div at bounding box center [226, 95] width 4 height 106
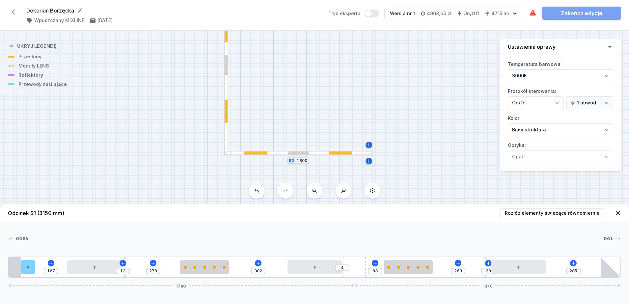
click at [372, 271] on div "167 13 279 302 4 93 263 29 285 1780 1370" at bounding box center [314, 266] width 613 height 21
drag, startPoint x: 484, startPoint y: 265, endPoint x: 623, endPoint y: 275, distance: 139.9
drag, startPoint x: 125, startPoint y: 275, endPoint x: 121, endPoint y: 277, distance: 3.7
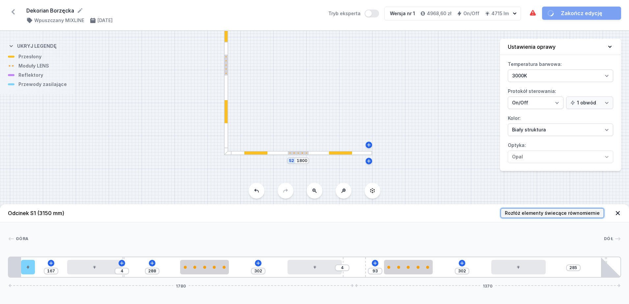
click at [533, 212] on span "Rozłóż elementy świecące równomiernie" at bounding box center [552, 213] width 95 height 7
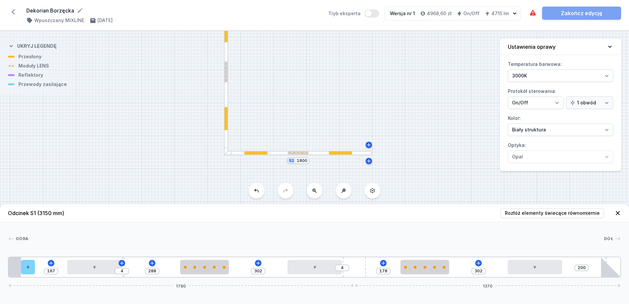
click at [320, 154] on div at bounding box center [298, 153] width 148 height 4
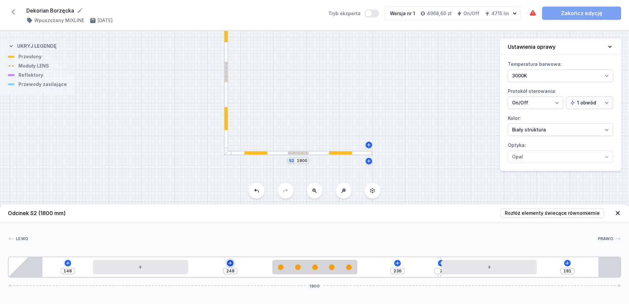
click at [229, 264] on icon at bounding box center [229, 262] width 5 height 5
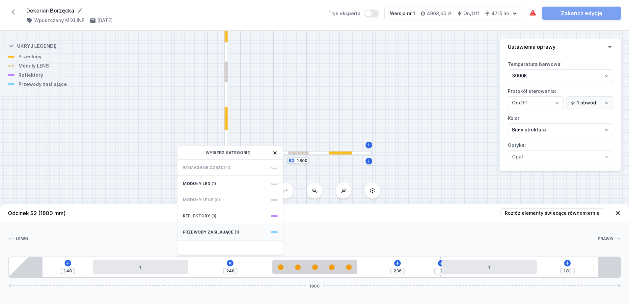
click at [212, 235] on div "Przewody zasilające (1)" at bounding box center [229, 232] width 105 height 16
click at [184, 153] on icon at bounding box center [185, 153] width 4 height 4
click at [304, 215] on header "Odcinek S2 (1800 mm) Rozłóż elementy świecące równomiernie" at bounding box center [314, 213] width 629 height 18
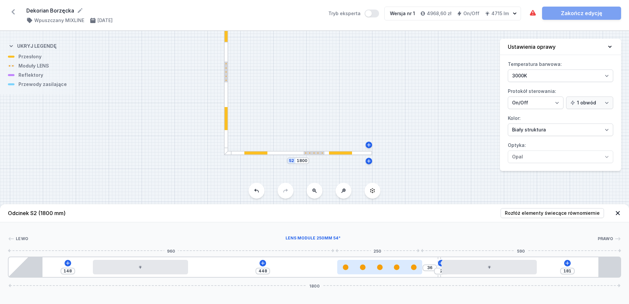
drag, startPoint x: 309, startPoint y: 269, endPoint x: 376, endPoint y: 271, distance: 66.5
click at [376, 271] on div at bounding box center [379, 267] width 85 height 14
drag, startPoint x: 406, startPoint y: 269, endPoint x: 414, endPoint y: 269, distance: 8.2
click at [414, 269] on div at bounding box center [395, 267] width 85 height 14
drag, startPoint x: 388, startPoint y: 270, endPoint x: 343, endPoint y: 269, distance: 45.1
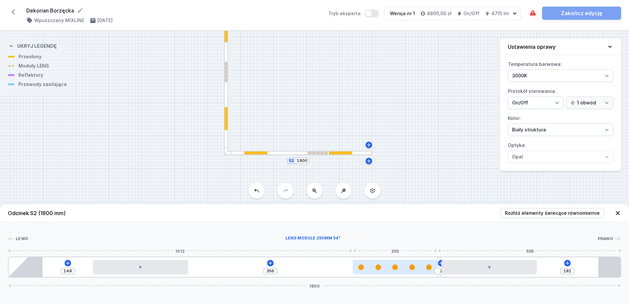
click at [353, 269] on div at bounding box center [395, 267] width 85 height 14
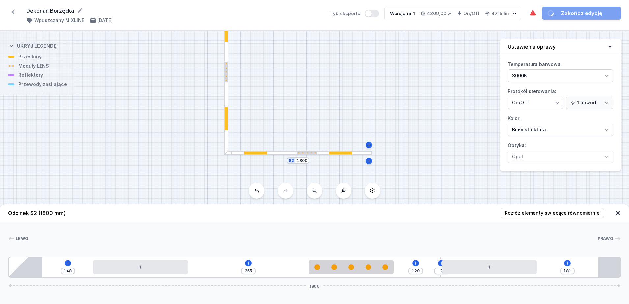
click at [569, 219] on header "Odcinek S2 (1800 mm) Rozłóż elementy świecące równomiernie" at bounding box center [314, 213] width 629 height 18
click at [565, 212] on span "Rozłóż elementy świecące równomiernie" at bounding box center [552, 213] width 95 height 7
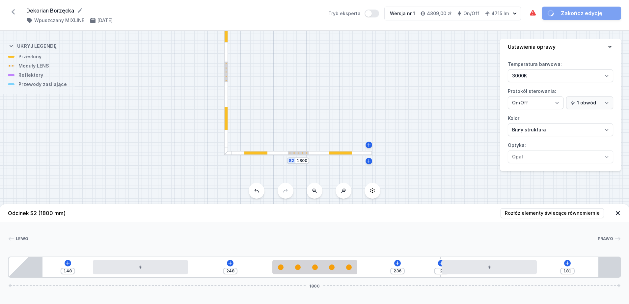
click at [407, 148] on div "S2 1800 S1 3150" at bounding box center [314, 167] width 629 height 273
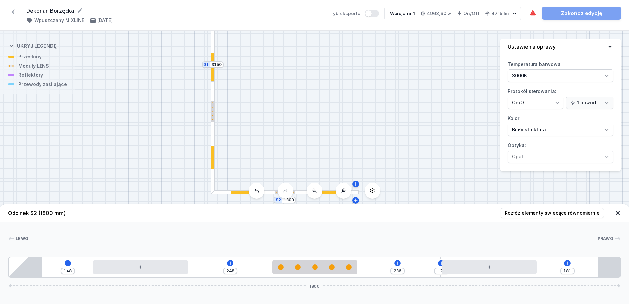
drag, startPoint x: 294, startPoint y: 107, endPoint x: 284, endPoint y: 140, distance: 34.7
click at [284, 140] on div "S2 1800 S1 3150" at bounding box center [314, 167] width 629 height 273
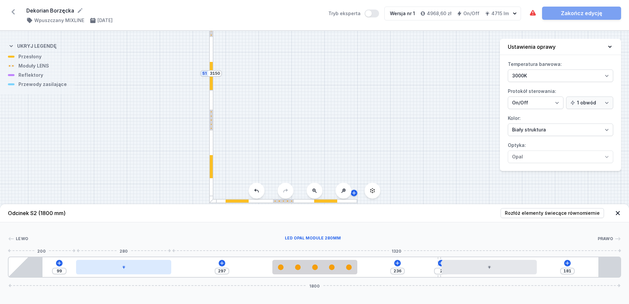
drag, startPoint x: 146, startPoint y: 270, endPoint x: 118, endPoint y: 270, distance: 28.3
click at [118, 270] on div at bounding box center [123, 267] width 95 height 14
click at [120, 270] on div at bounding box center [135, 267] width 95 height 14
drag, startPoint x: 138, startPoint y: 272, endPoint x: 120, endPoint y: 271, distance: 18.5
click at [120, 271] on div at bounding box center [129, 267] width 95 height 14
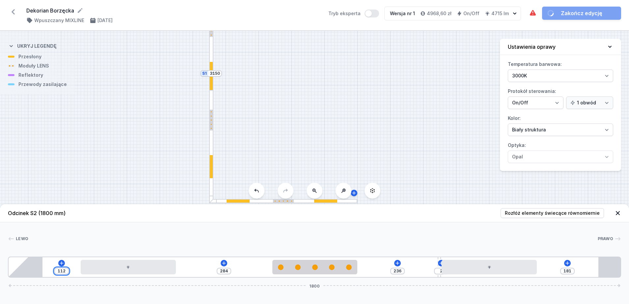
click at [63, 272] on input "112" at bounding box center [61, 270] width 11 height 5
click at [64, 271] on input "112" at bounding box center [61, 270] width 11 height 5
click at [105, 246] on div "[PERSON_NAME] 1 2 3 4 2 5 101 295 236 2 181 1800 201 280 295 250 248 280 246 10…" at bounding box center [314, 249] width 629 height 55
click at [62, 272] on input "101" at bounding box center [59, 270] width 11 height 5
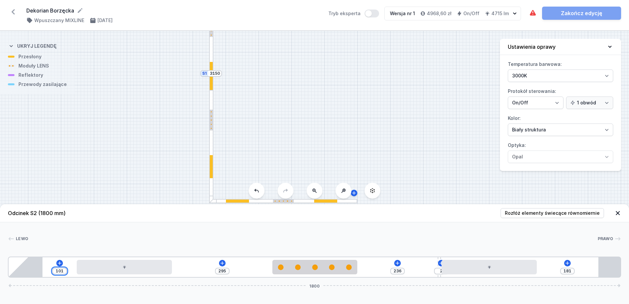
click at [64, 271] on input "101" at bounding box center [59, 270] width 11 height 5
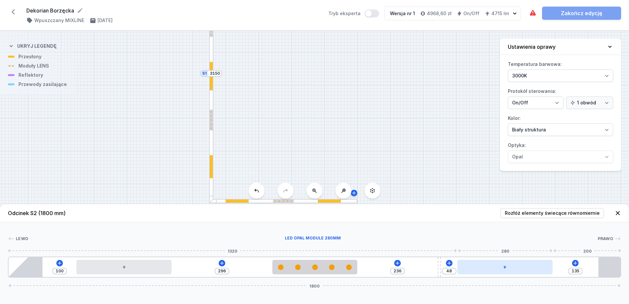
drag, startPoint x: 521, startPoint y: 263, endPoint x: 534, endPoint y: 262, distance: 12.6
click at [534, 262] on div at bounding box center [504, 267] width 95 height 14
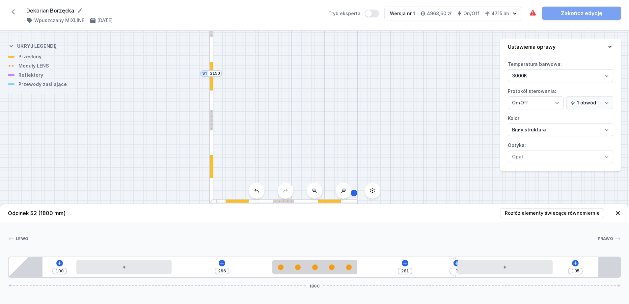
drag, startPoint x: 438, startPoint y: 265, endPoint x: 456, endPoint y: 267, distance: 17.6
click at [456, 267] on div "100 296 281 3 135 1800" at bounding box center [314, 266] width 613 height 21
click at [210, 98] on div at bounding box center [211, 146] width 4 height 113
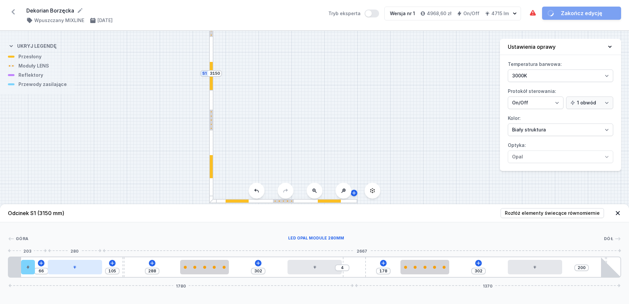
drag, startPoint x: 83, startPoint y: 271, endPoint x: 60, endPoint y: 270, distance: 22.7
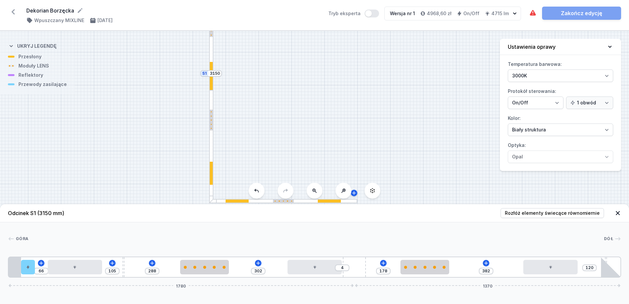
drag, startPoint x: 552, startPoint y: 270, endPoint x: 579, endPoint y: 270, distance: 26.7
click at [579, 270] on div "66 105 288 302 4 178 382 120 1780 1370" at bounding box center [314, 266] width 613 height 21
drag, startPoint x: 562, startPoint y: 268, endPoint x: 577, endPoint y: 270, distance: 14.9
click at [577, 270] on div at bounding box center [554, 267] width 54 height 14
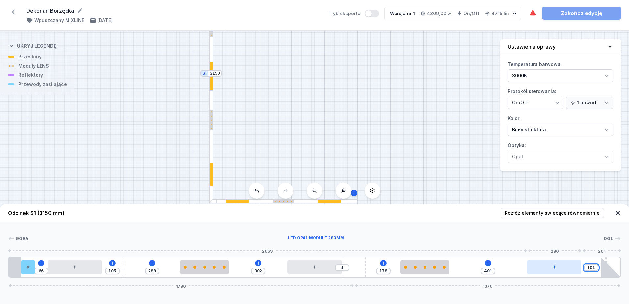
drag, startPoint x: 596, startPoint y: 266, endPoint x: 567, endPoint y: 265, distance: 28.4
click at [567, 265] on div "66 105 288 302 4 178 401 101 1780 1370" at bounding box center [314, 266] width 613 height 21
click at [594, 273] on input "91" at bounding box center [590, 270] width 11 height 5
click at [594, 273] on input "91" at bounding box center [592, 270] width 11 height 5
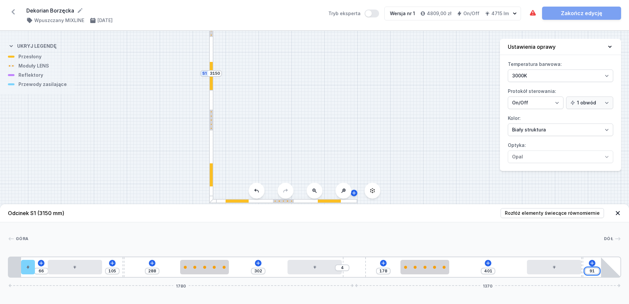
click at [594, 273] on input "91" at bounding box center [592, 270] width 11 height 5
click at [441, 228] on div "[GEOGRAPHIC_DATA] 1 2 3 4 5 3 6 5 3 4 7 66 105 288 302 4 178 401 100 1780 1370 …" at bounding box center [314, 249] width 629 height 55
click at [521, 234] on div "[GEOGRAPHIC_DATA] 1 2 3 4 5 3 6 5 3 4 7 66 105 288 302 4 178 401 100 1780 1370 …" at bounding box center [314, 249] width 629 height 55
click at [532, 10] on icon at bounding box center [533, 13] width 8 height 8
click at [288, 108] on div "S2 1800 S1 3150" at bounding box center [314, 167] width 629 height 273
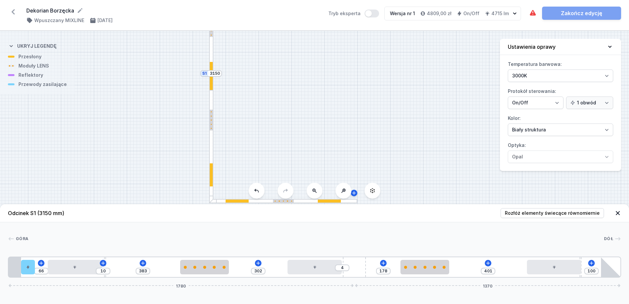
drag, startPoint x: 123, startPoint y: 266, endPoint x: 102, endPoint y: 271, distance: 21.2
click at [9, 267] on div "10" at bounding box center [9, 267] width 0 height 0
drag, startPoint x: 570, startPoint y: 14, endPoint x: 569, endPoint y: 18, distance: 4.0
click at [570, 14] on link "Zakończ edycję" at bounding box center [581, 13] width 79 height 13
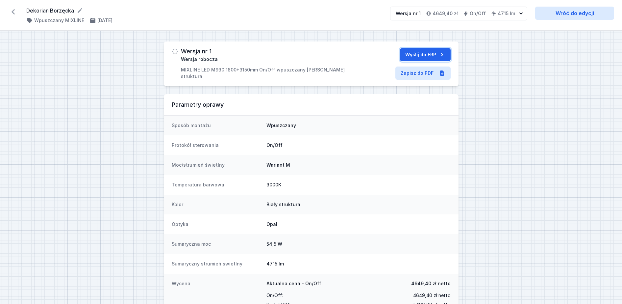
drag, startPoint x: 415, startPoint y: 52, endPoint x: 422, endPoint y: 64, distance: 13.9
click at [415, 52] on button "Wyślij do ERP" at bounding box center [425, 54] width 51 height 13
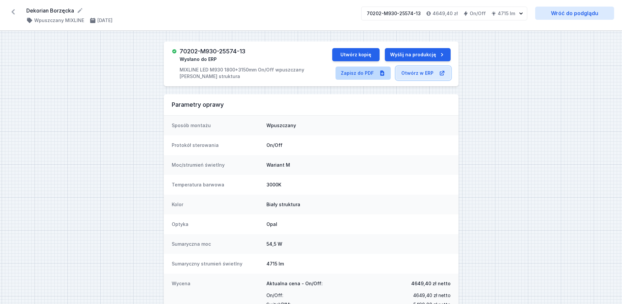
click at [417, 73] on link "Otwórz w ERP" at bounding box center [423, 72] width 55 height 13
click at [359, 71] on link "Zapisz do PDF" at bounding box center [363, 72] width 55 height 13
